Goal: Task Accomplishment & Management: Manage account settings

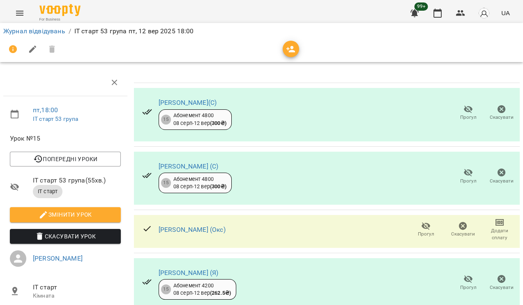
scroll to position [92, 0]
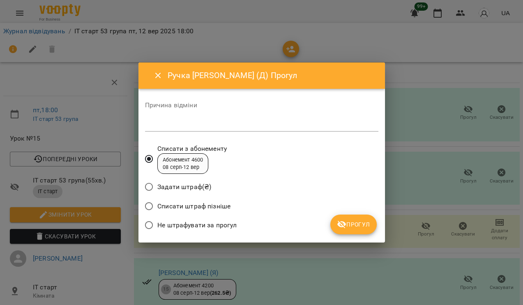
click at [361, 220] on span "Прогул" at bounding box center [353, 224] width 33 height 10
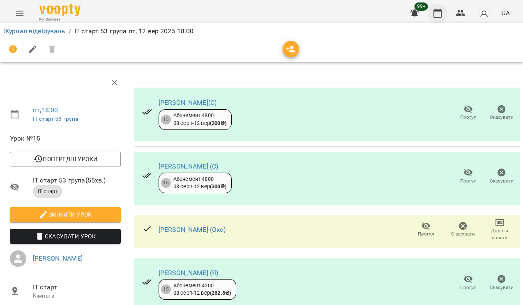
click at [437, 16] on icon "button" at bounding box center [438, 13] width 10 height 10
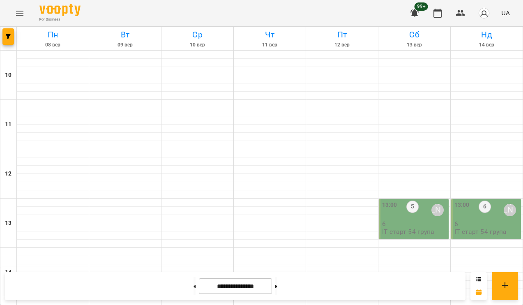
scroll to position [91, 0]
